Goal: Task Accomplishment & Management: Use online tool/utility

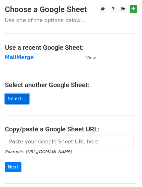
click at [9, 98] on link "Select..." at bounding box center [17, 99] width 24 height 10
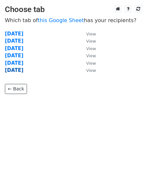
click at [23, 72] on strong "09/09/2025" at bounding box center [14, 70] width 19 height 6
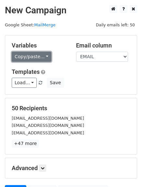
click at [28, 58] on link "Copy/paste..." at bounding box center [32, 57] width 40 height 10
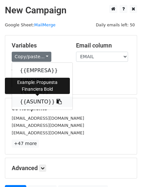
click at [35, 101] on link "{{ASUNTO}}" at bounding box center [42, 102] width 61 height 10
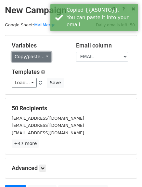
click at [31, 58] on link "Copy/paste..." at bounding box center [32, 57] width 40 height 10
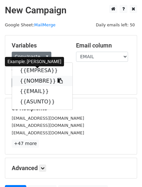
click at [31, 79] on link "{{NOMBRE}}" at bounding box center [42, 81] width 61 height 10
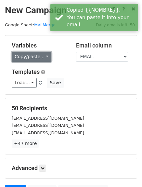
click at [34, 52] on link "Copy/paste..." at bounding box center [32, 57] width 40 height 10
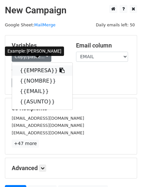
click at [36, 70] on link "{{EMPRESA}}" at bounding box center [42, 70] width 61 height 10
